Goal: Information Seeking & Learning: Learn about a topic

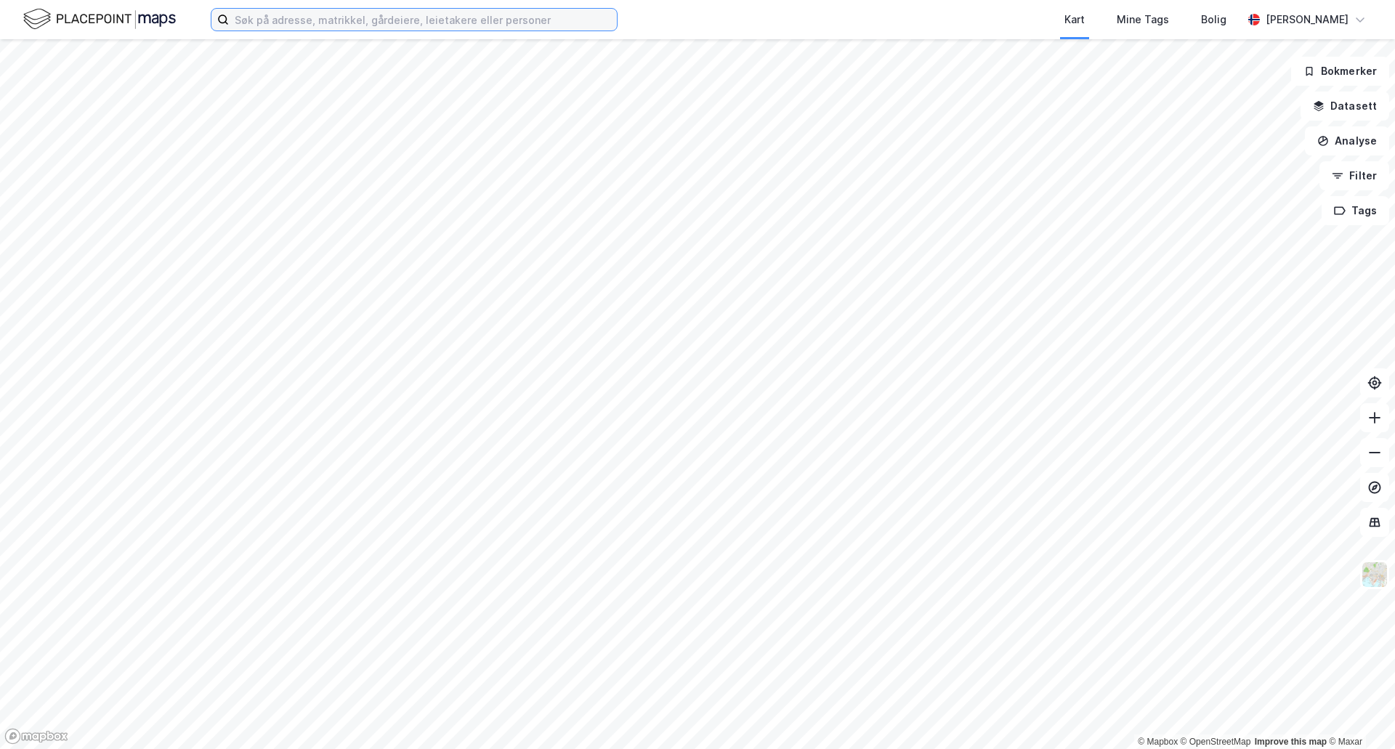
click at [387, 28] on input at bounding box center [423, 20] width 388 height 22
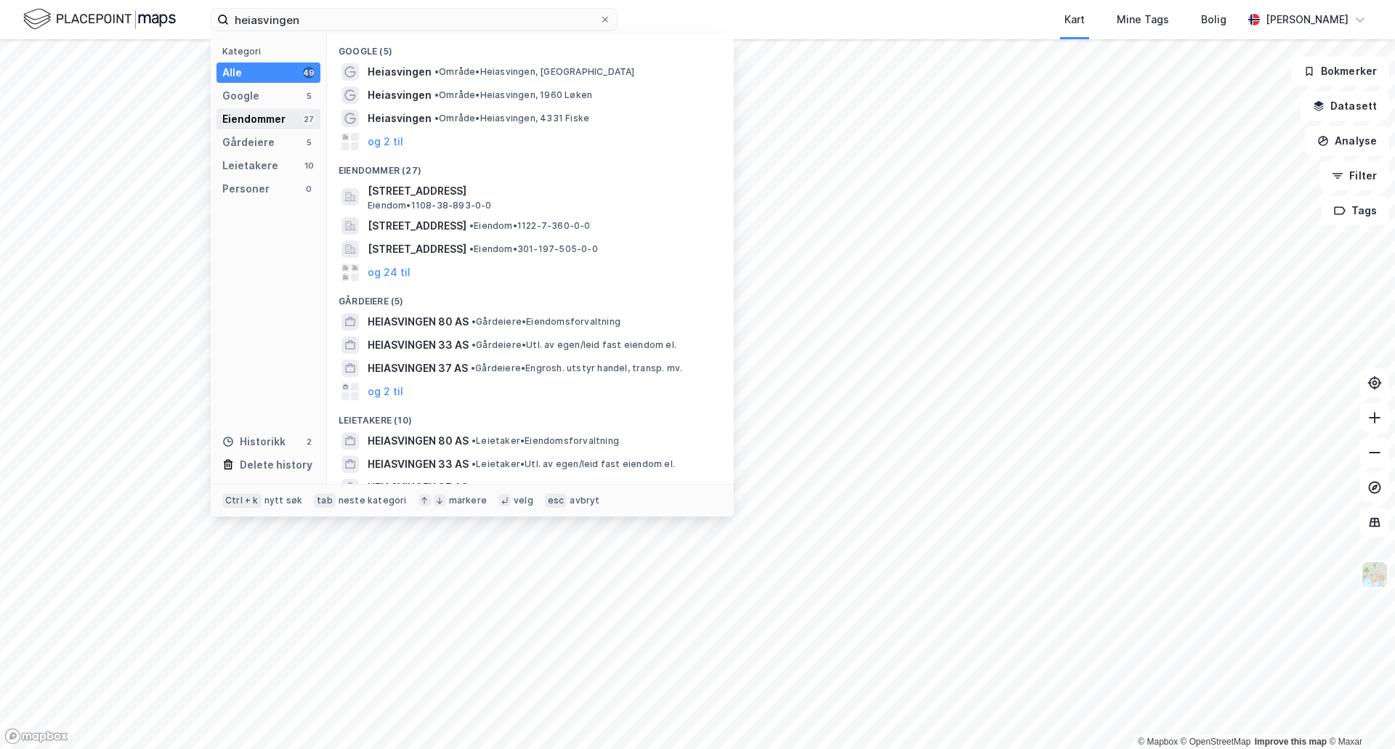
click at [282, 128] on div "Eiendommer 27" at bounding box center [269, 119] width 104 height 20
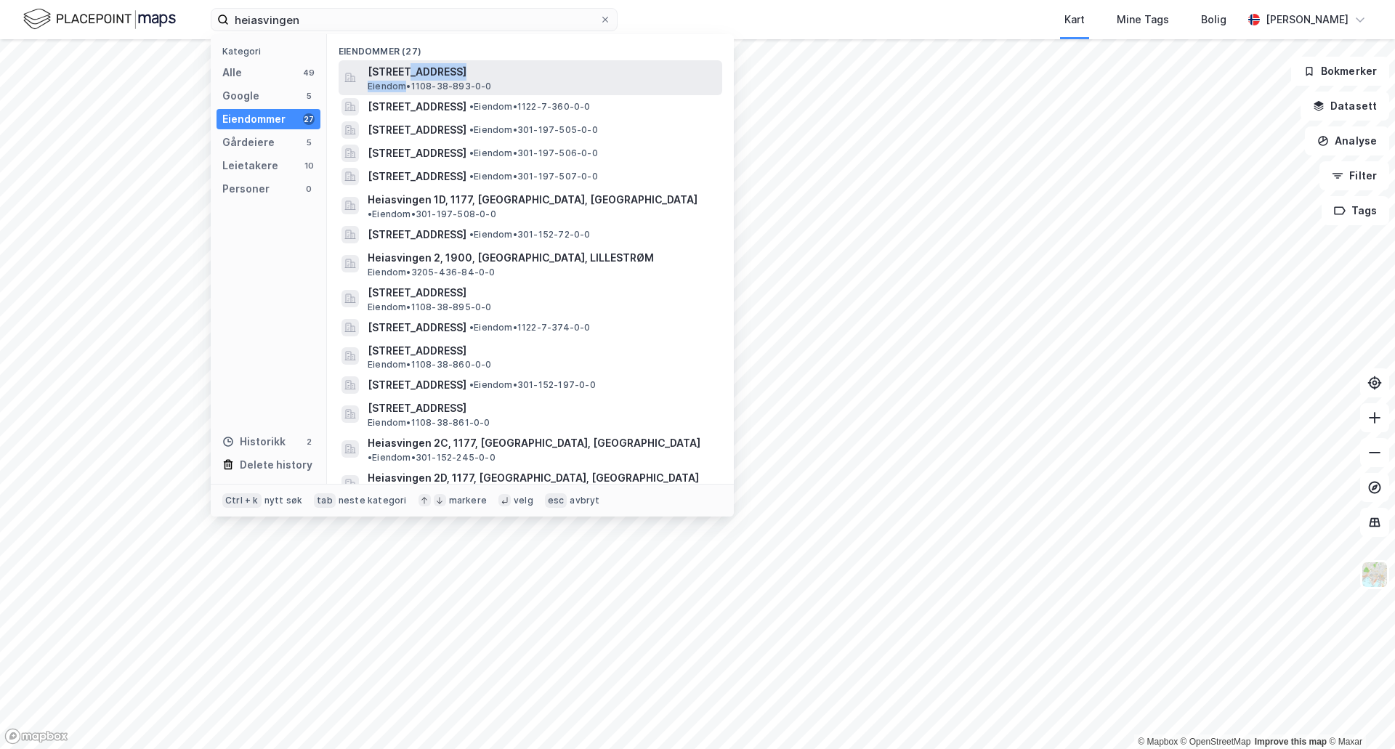
drag, startPoint x: 405, startPoint y: 78, endPoint x: 404, endPoint y: 89, distance: 10.9
click at [404, 89] on div "[STREET_ADDRESS] Eiendom • 1108-38-893-0-0" at bounding box center [544, 77] width 352 height 29
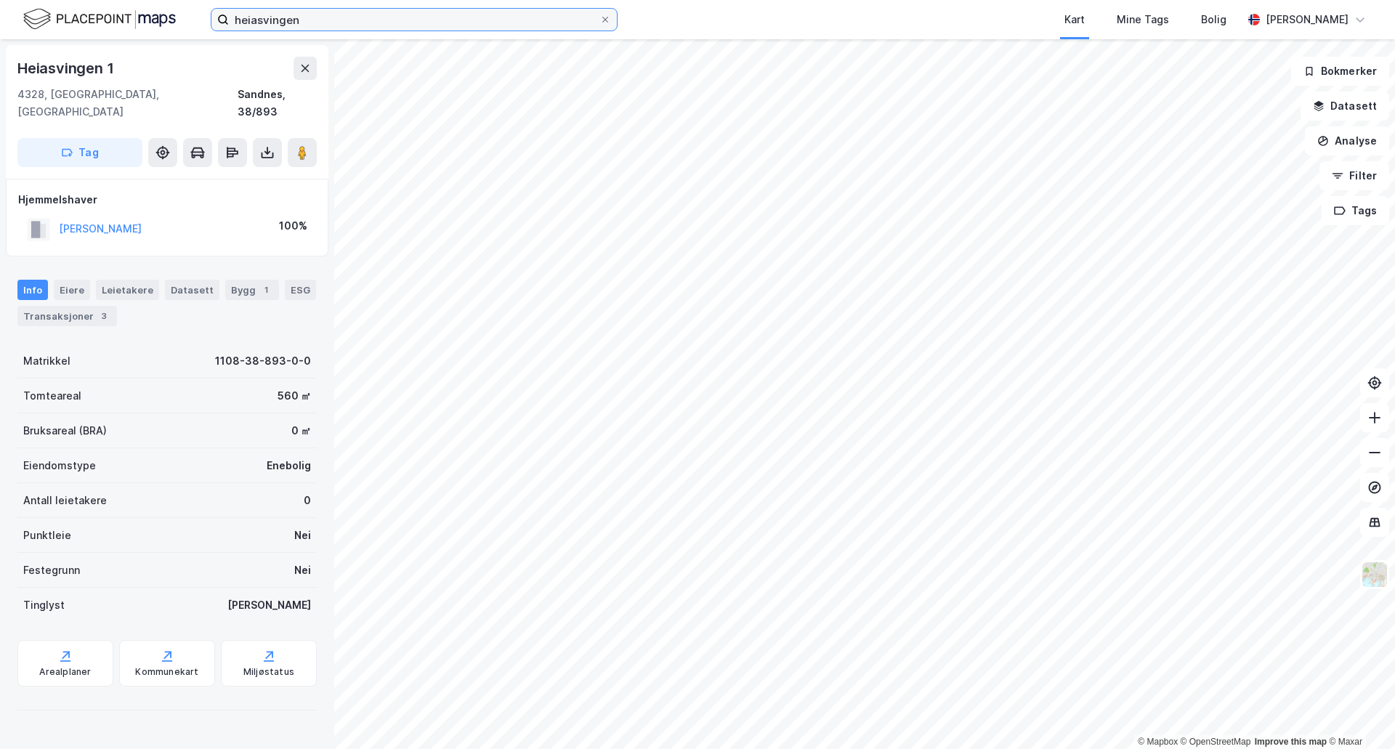
click at [363, 22] on input "heiasvingen" at bounding box center [414, 20] width 371 height 22
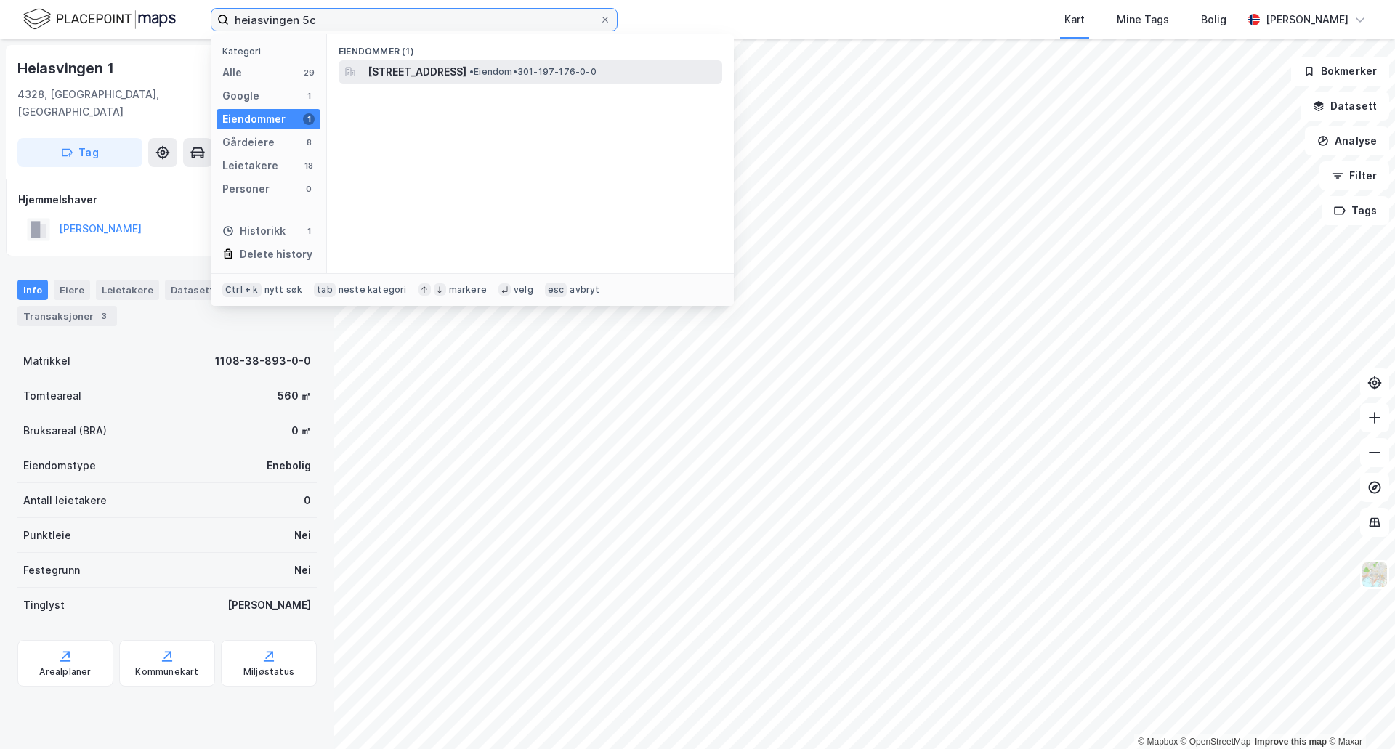
type input "heiasvingen 5c"
click at [381, 70] on span "[STREET_ADDRESS]" at bounding box center [417, 71] width 99 height 17
